Goal: Book appointment/travel/reservation

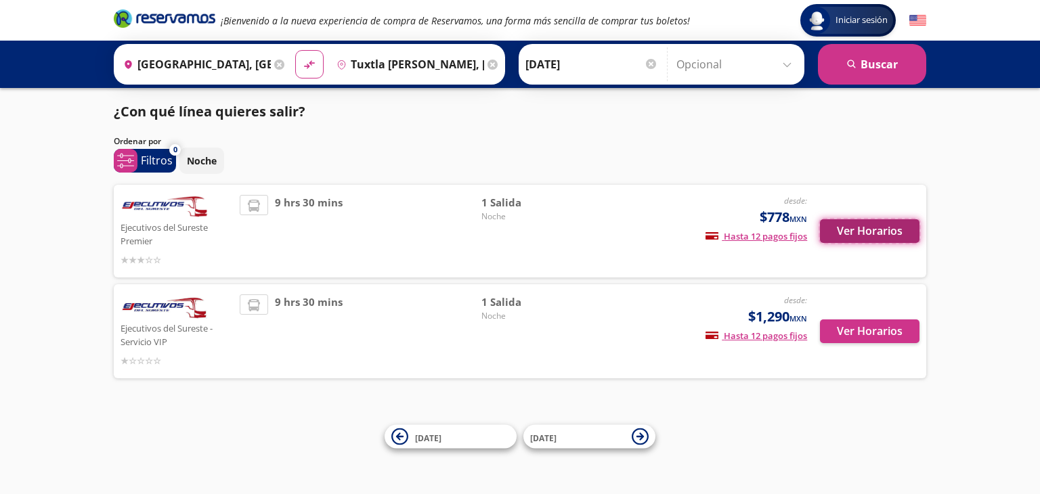
click at [860, 236] on button "Ver Horarios" at bounding box center [870, 231] width 100 height 24
click at [195, 148] on button "Noche" at bounding box center [201, 161] width 45 height 26
click at [158, 154] on p "Filtros" at bounding box center [157, 160] width 32 height 16
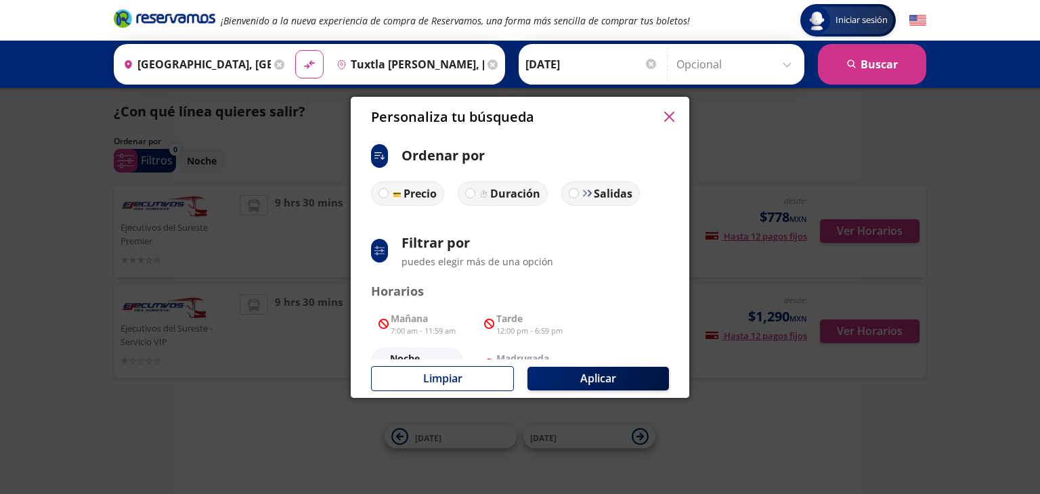
scroll to position [68, 0]
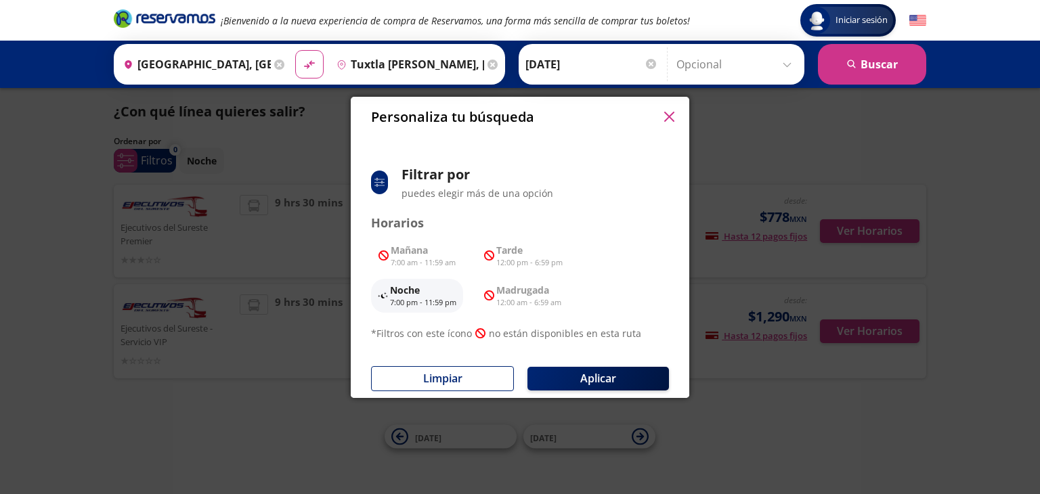
click at [857, 429] on div "Personaliza tu búsqueda ci:sort-ascending Ordenar por Precio Duración Salidas s…" at bounding box center [520, 247] width 1040 height 494
